Goal: Task Accomplishment & Management: Manage account settings

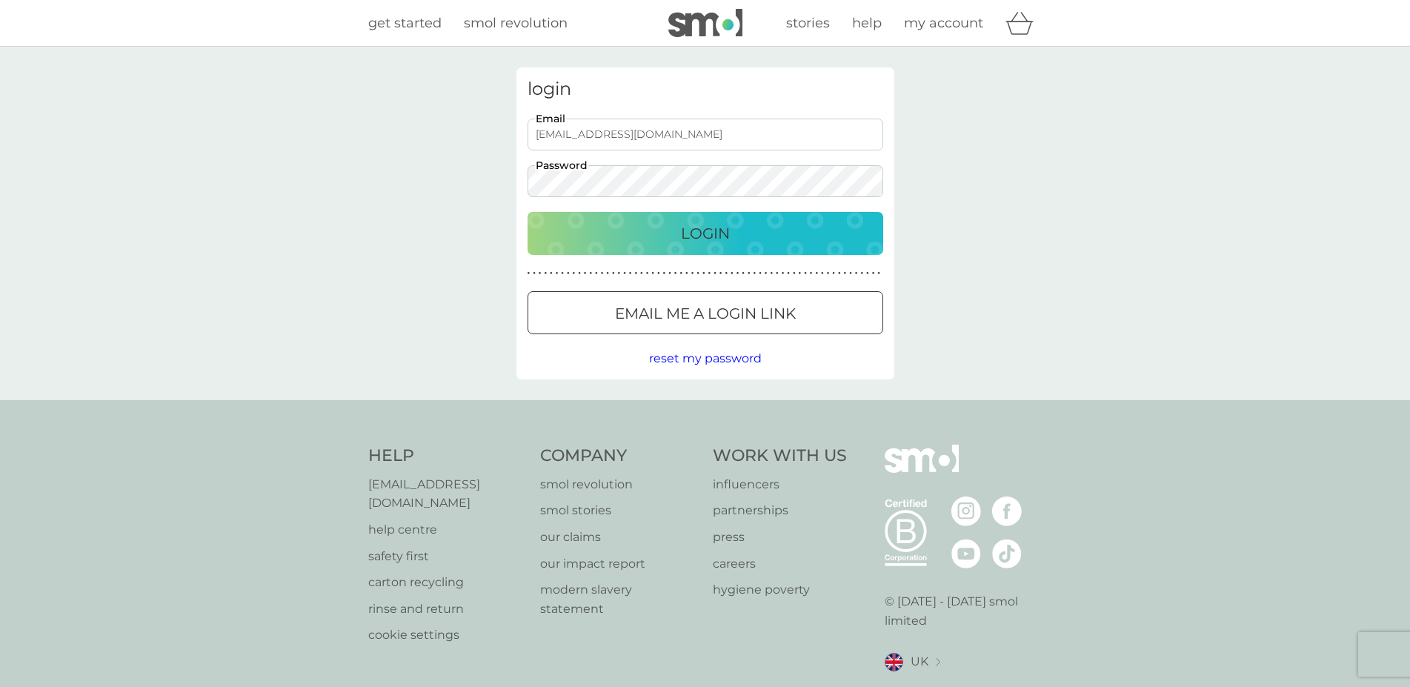
click at [699, 238] on p "Login" at bounding box center [705, 233] width 49 height 24
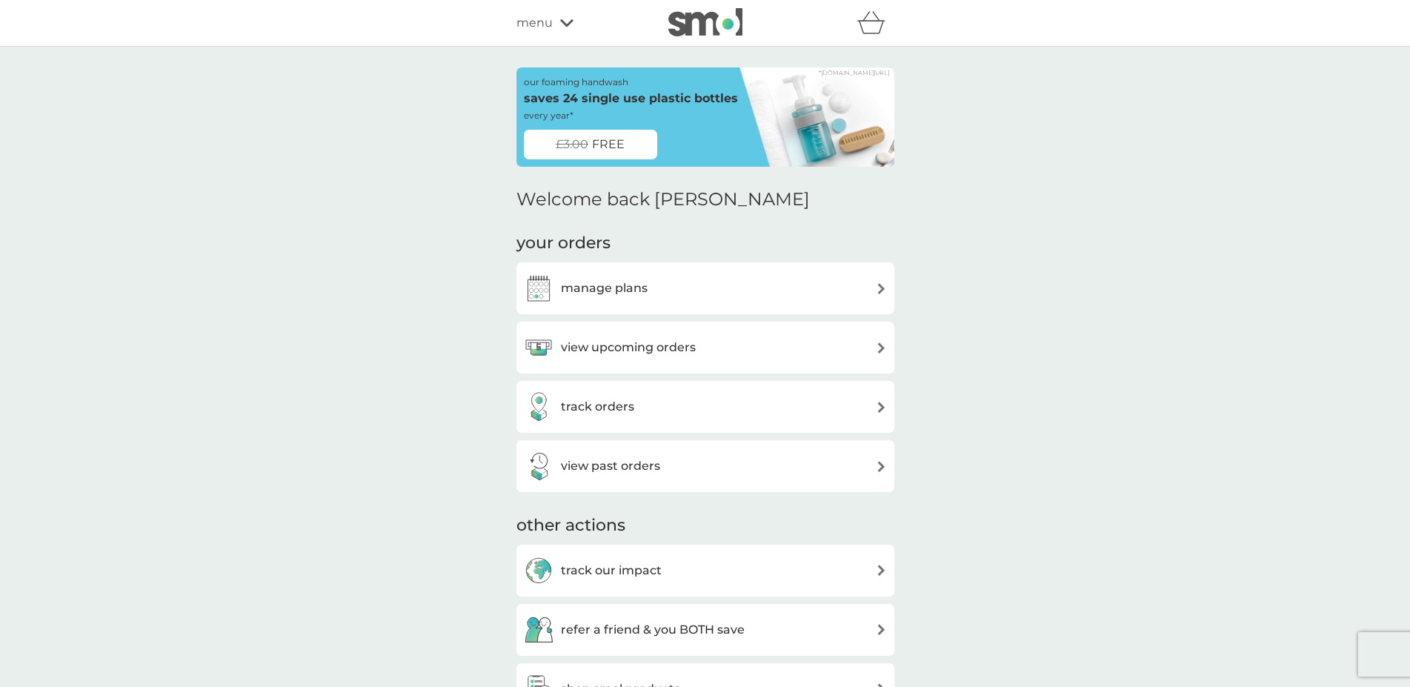
click at [878, 344] on img at bounding box center [881, 347] width 11 height 11
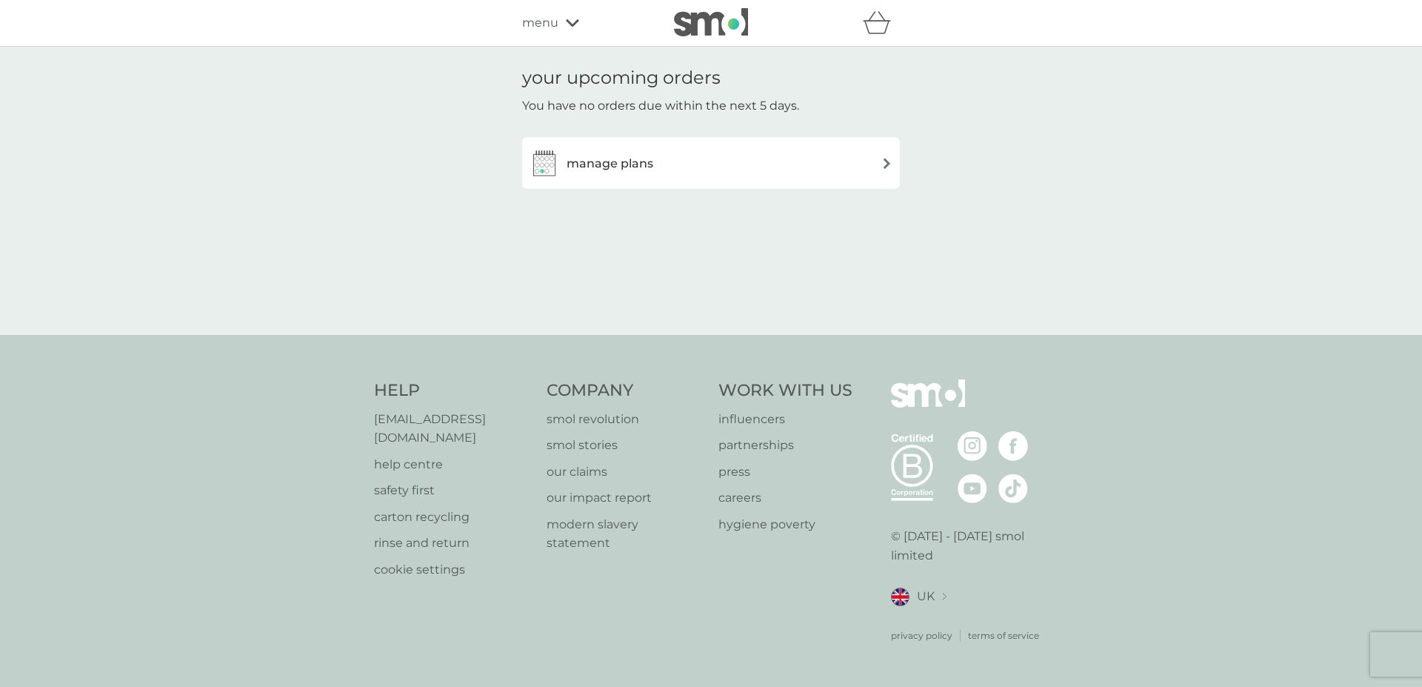
click at [583, 165] on h3 "manage plans" at bounding box center [610, 163] width 87 height 19
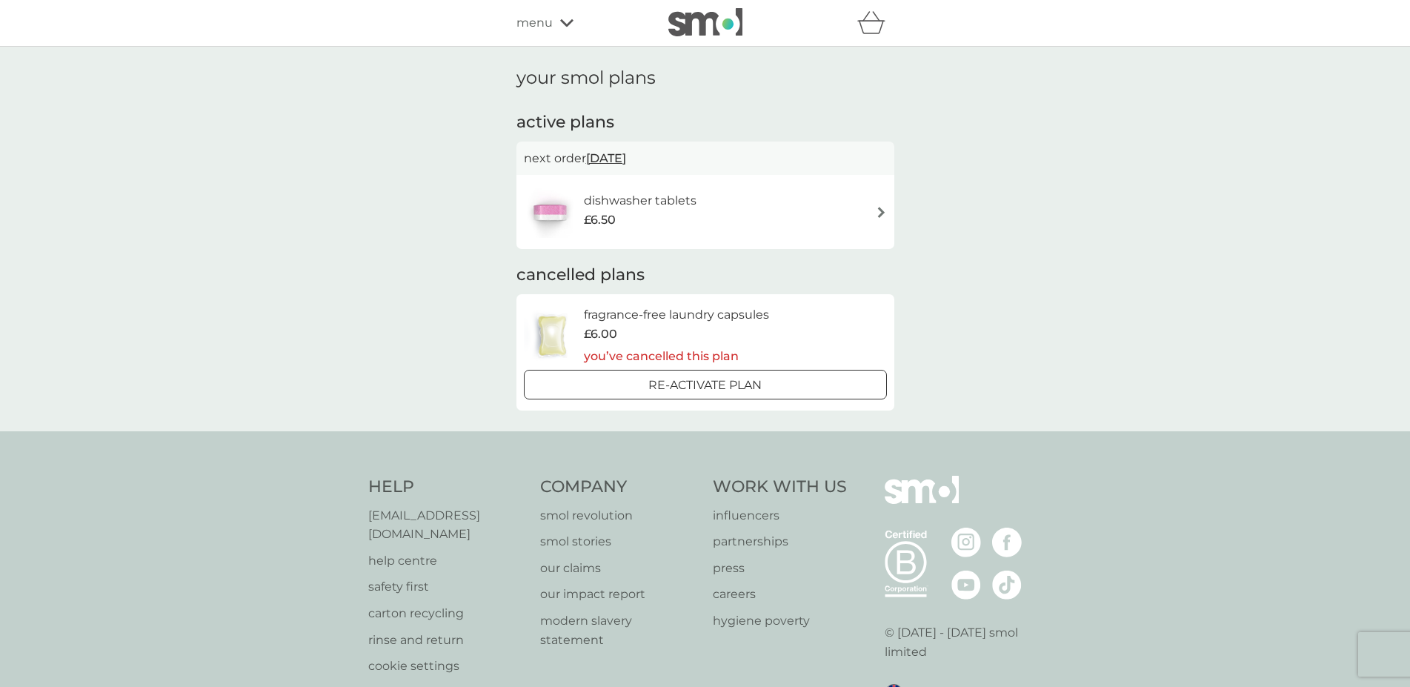
click at [607, 159] on span "[DATE]" at bounding box center [606, 158] width 40 height 29
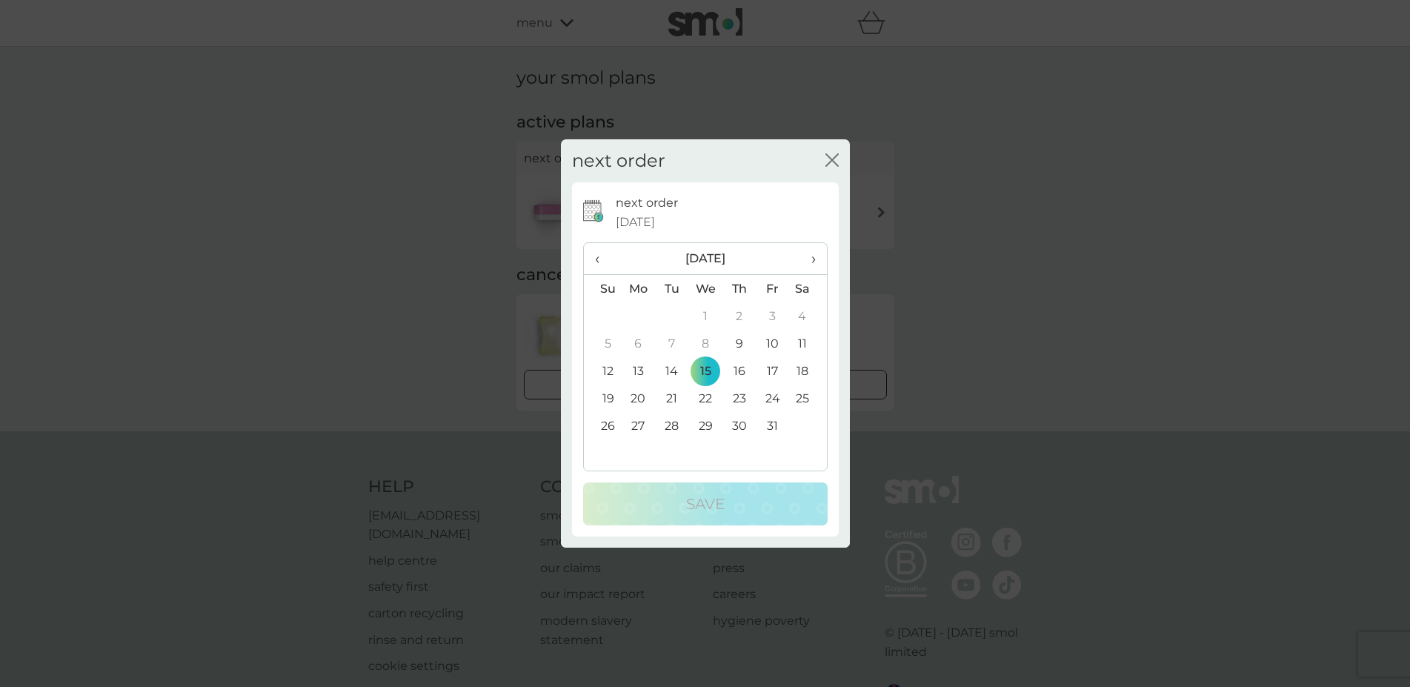
click at [828, 156] on icon "close" at bounding box center [829, 160] width 6 height 12
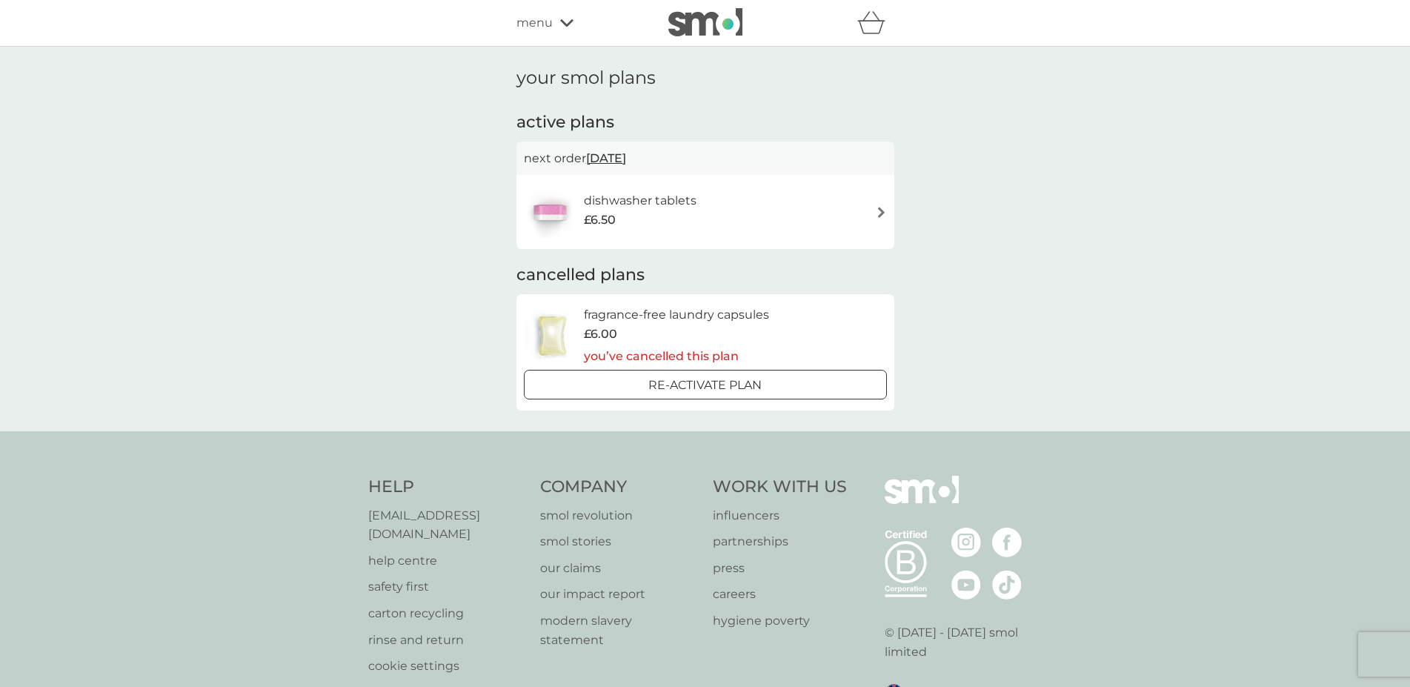
click at [629, 201] on h6 "dishwasher tablets" at bounding box center [640, 200] width 113 height 19
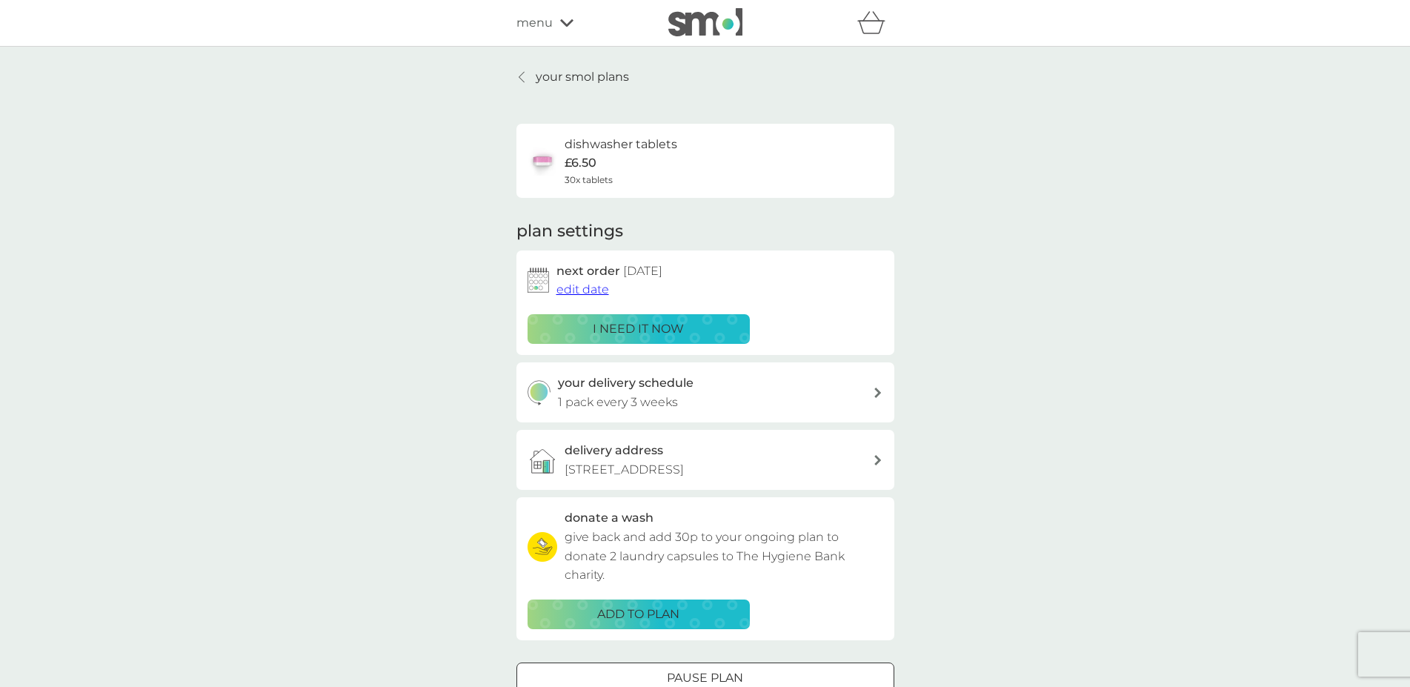
click at [642, 327] on p "i need it now" at bounding box center [638, 328] width 91 height 19
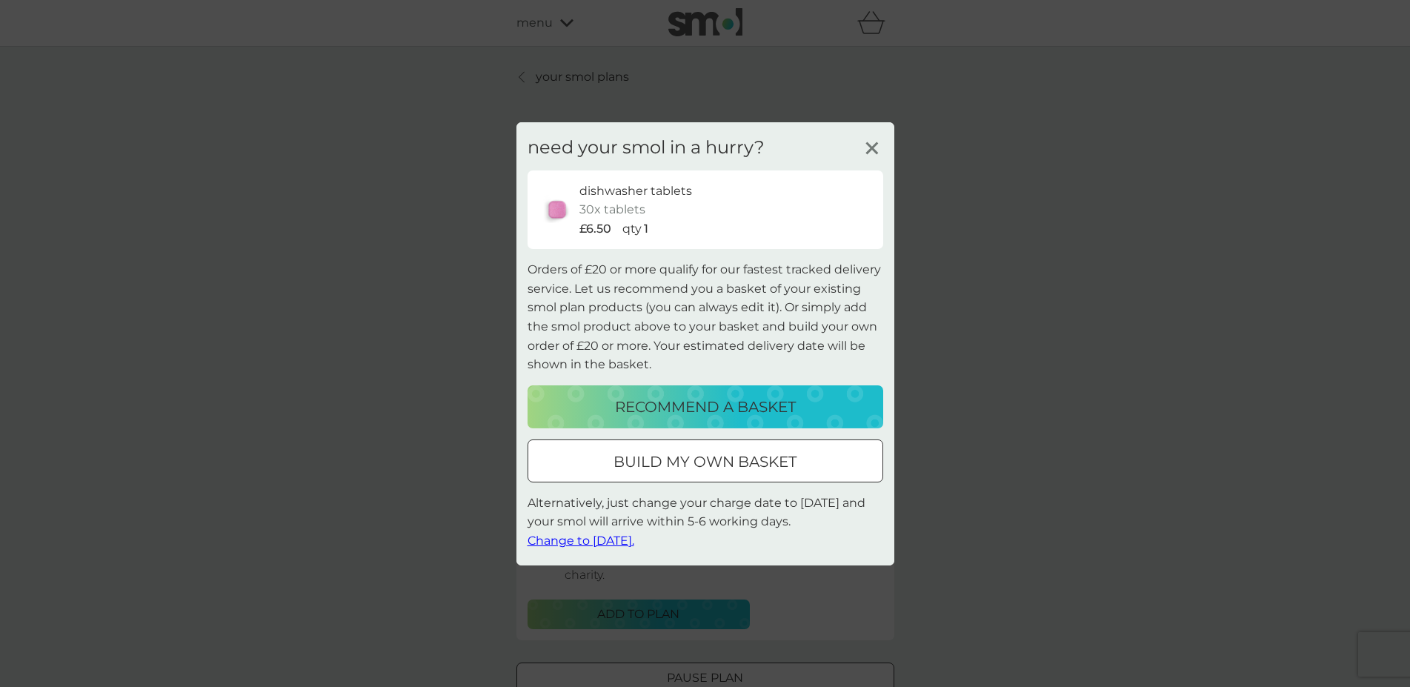
click at [870, 144] on line at bounding box center [871, 147] width 11 height 11
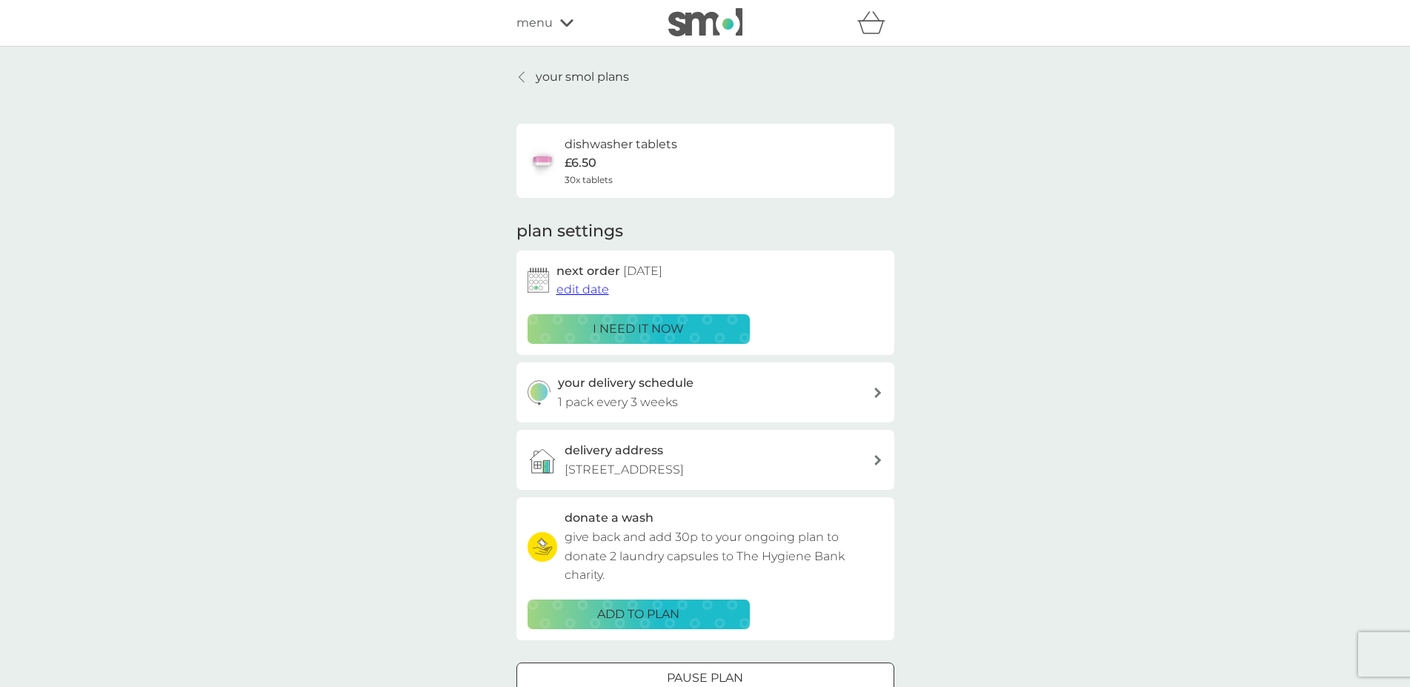
click at [650, 330] on p "i need it now" at bounding box center [638, 328] width 91 height 19
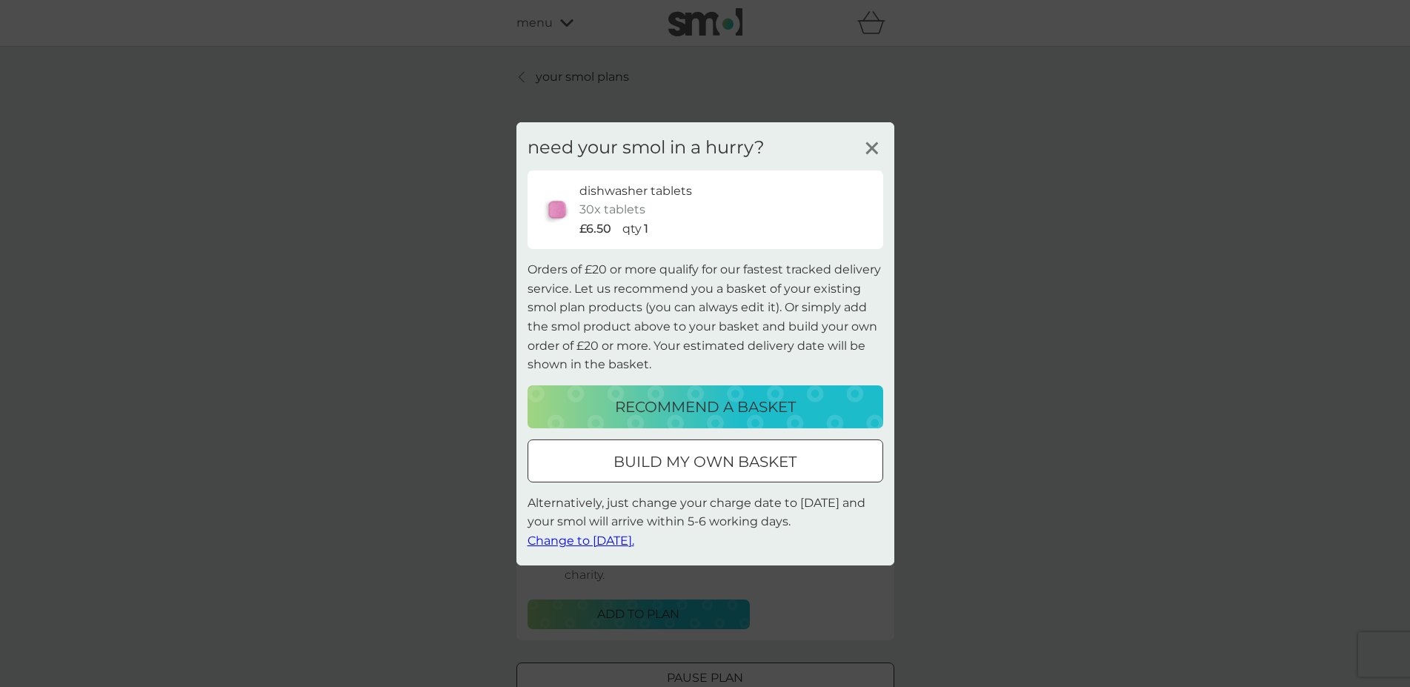
click at [562, 540] on span "Change to [DATE]." at bounding box center [580, 540] width 107 height 14
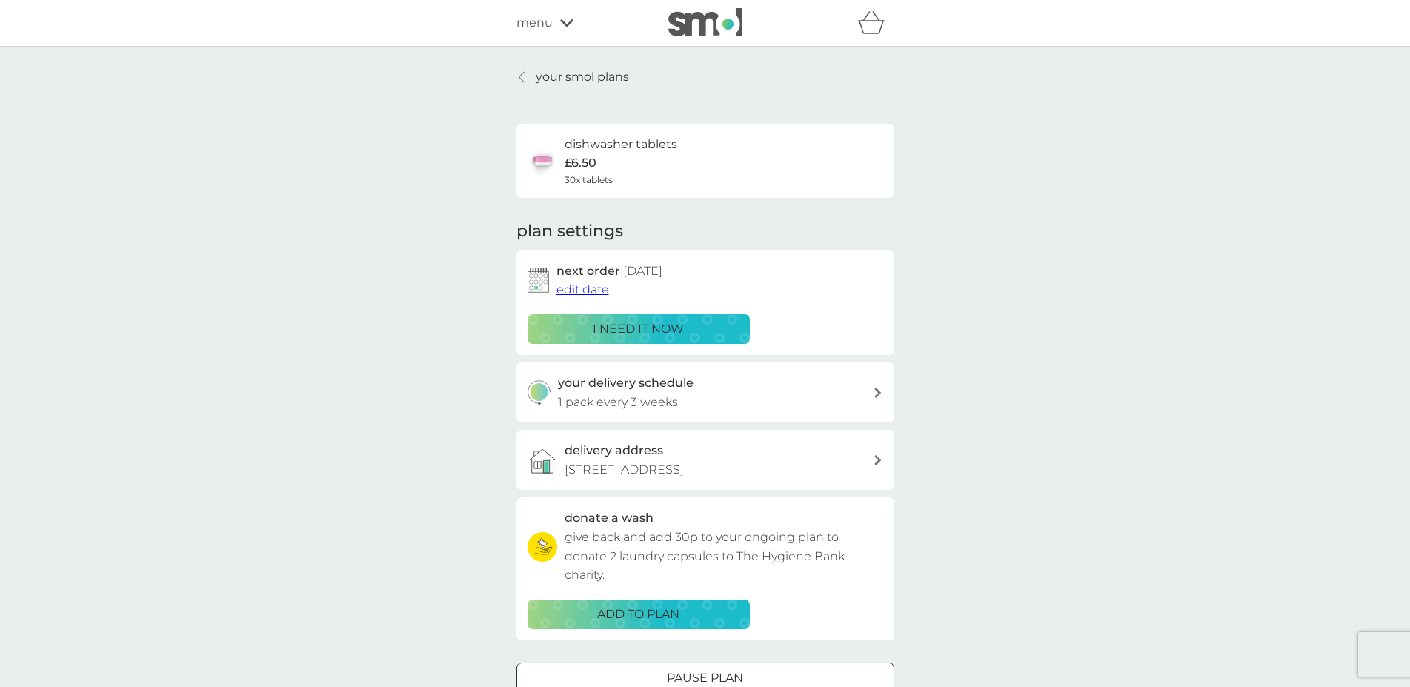
click at [876, 393] on icon at bounding box center [877, 392] width 7 height 10
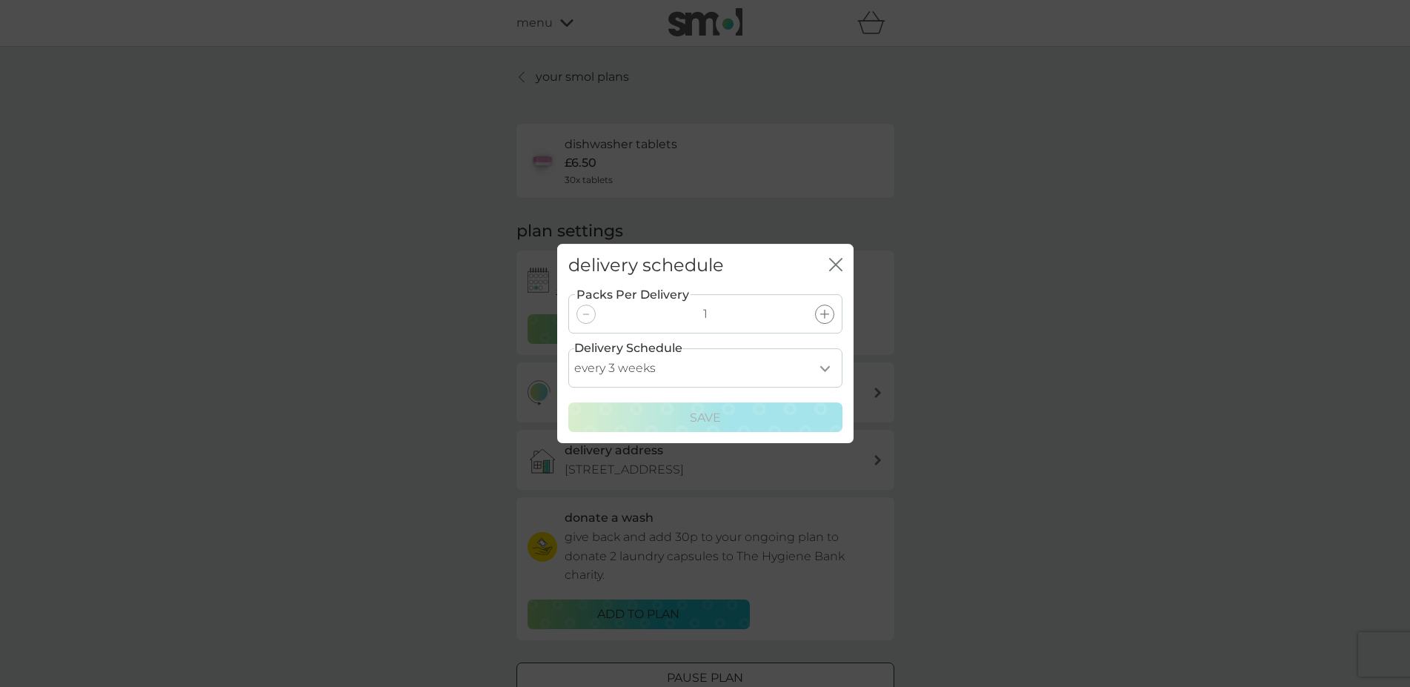
click at [568, 348] on select "every 1 week every 2 weeks every 3 weeks every 4 weeks every 5 weeks every 6 we…" at bounding box center [705, 367] width 274 height 39
select select "14"
click option "every 2 weeks" at bounding box center [0, 0] width 0 height 0
click at [703, 422] on p "Save" at bounding box center [705, 417] width 31 height 19
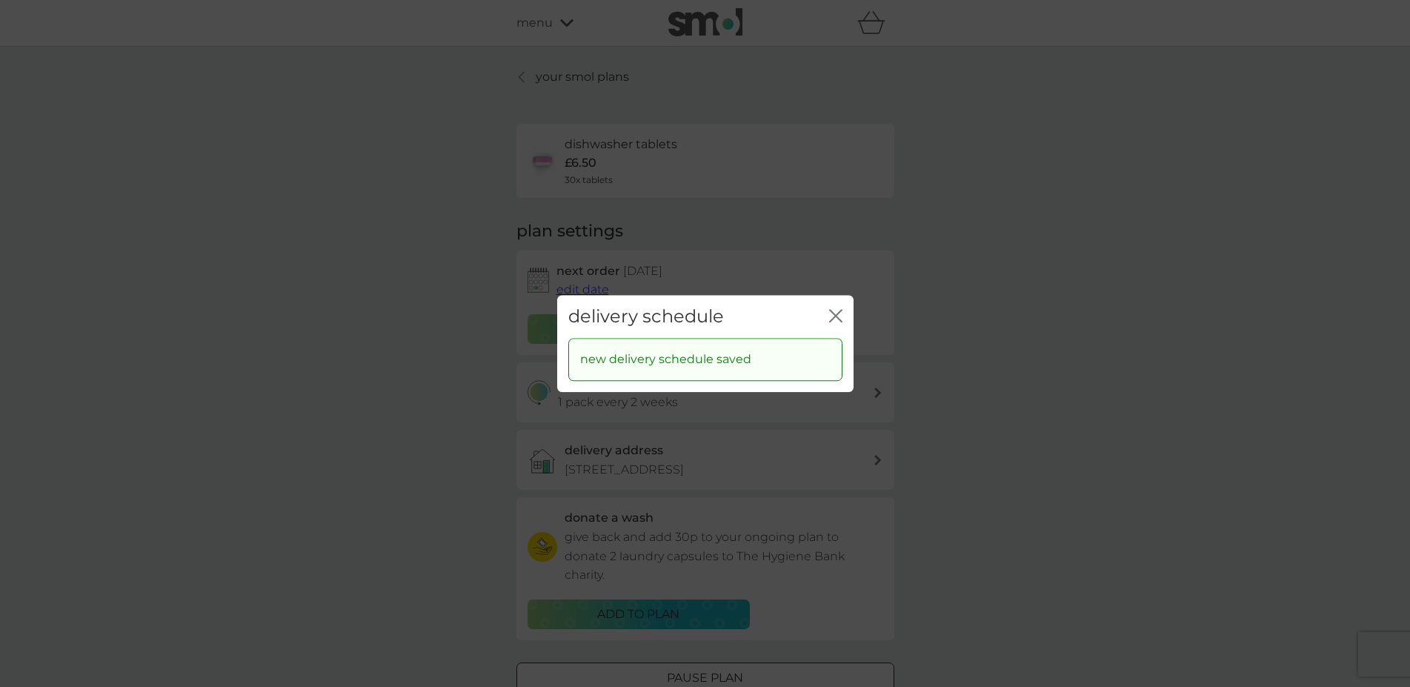
click at [835, 317] on icon "close" at bounding box center [833, 316] width 6 height 12
